Goal: Find specific page/section: Find specific page/section

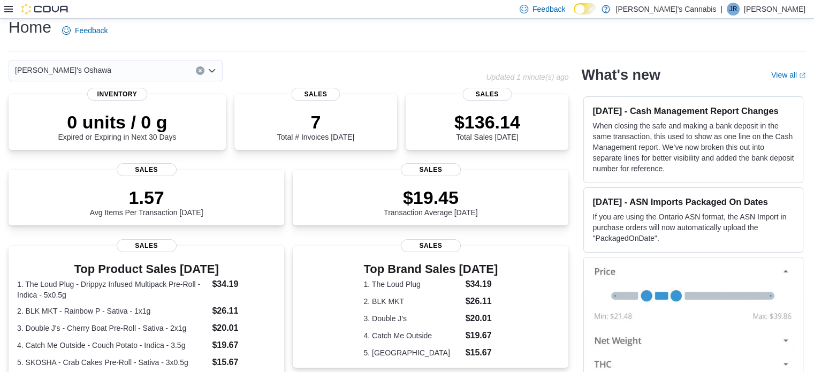
scroll to position [6, 0]
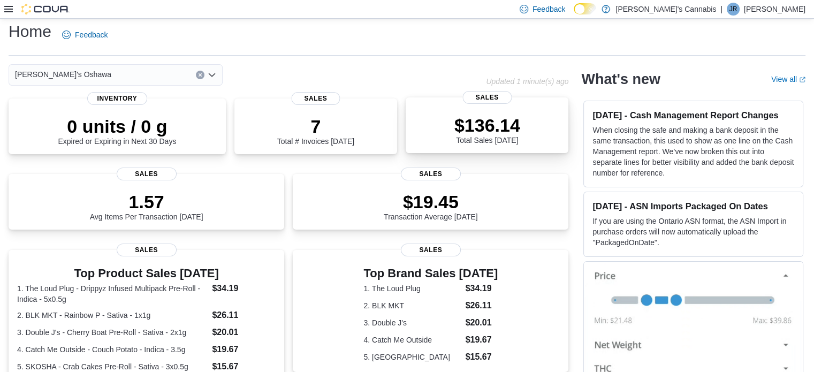
click at [439, 113] on div "$136.14 Total Sales Today" at bounding box center [487, 127] width 146 height 34
click at [210, 181] on div "1.57 Avg Items Per Transaction Today Sales" at bounding box center [147, 201] width 276 height 56
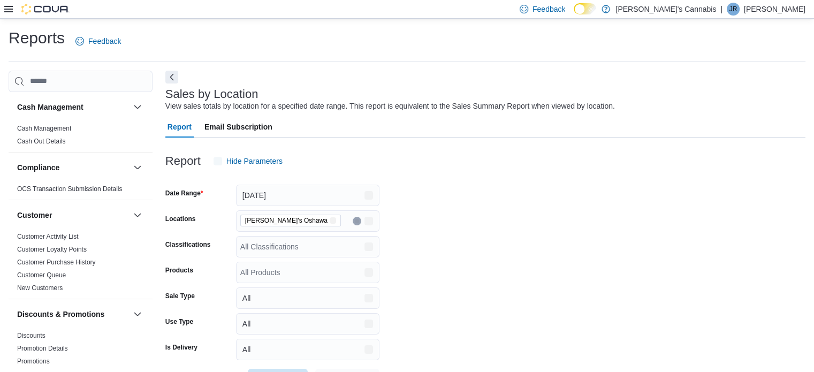
scroll to position [25, 0]
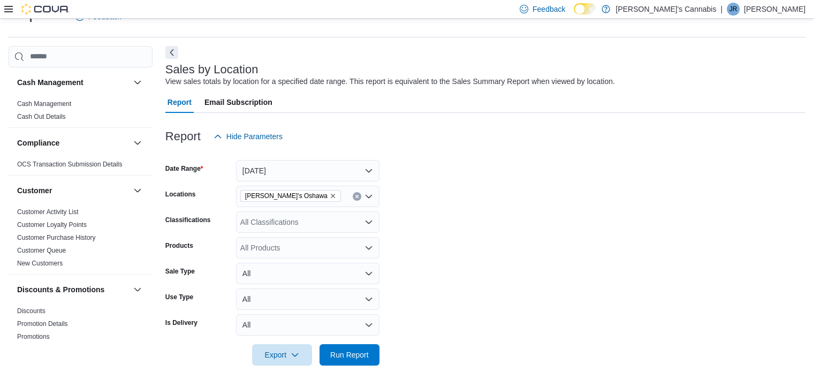
click at [11, 9] on icon at bounding box center [8, 9] width 9 height 6
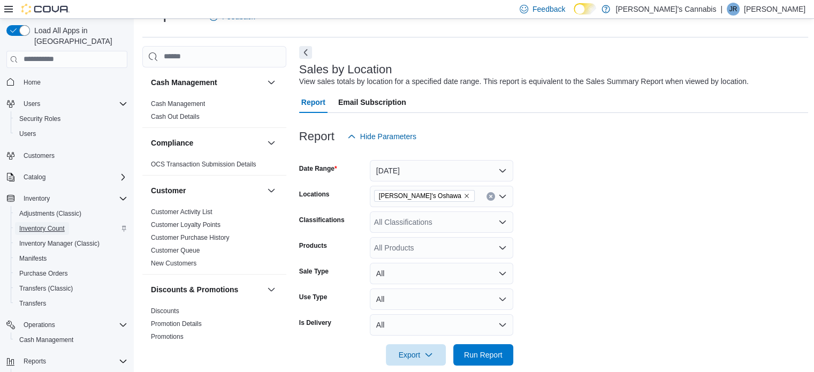
click at [41, 224] on span "Inventory Count" at bounding box center [41, 228] width 45 height 9
